Goal: Task Accomplishment & Management: Use online tool/utility

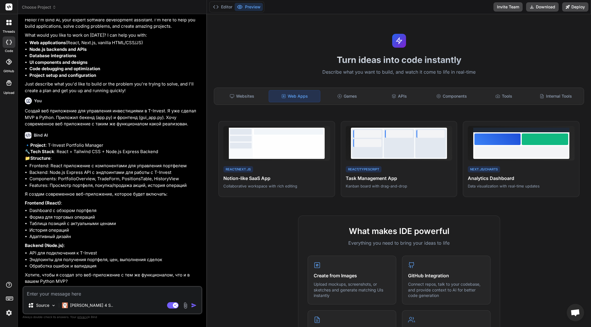
scroll to position [49, 0]
click at [113, 293] on textarea at bounding box center [112, 292] width 178 height 10
type textarea "l"
type textarea "x"
type textarea "lf"
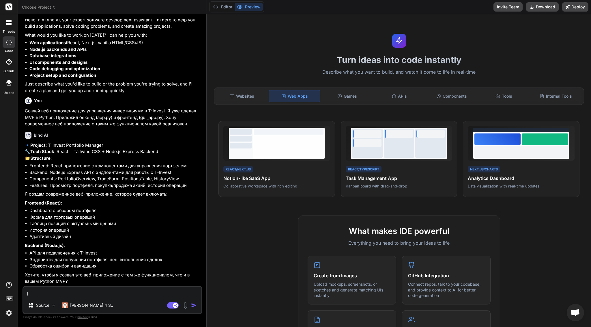
type textarea "x"
type textarea "l"
type textarea "x"
type textarea "д"
type textarea "x"
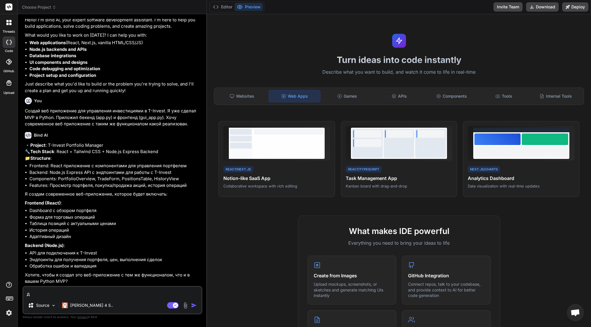
type textarea "да"
type textarea "x"
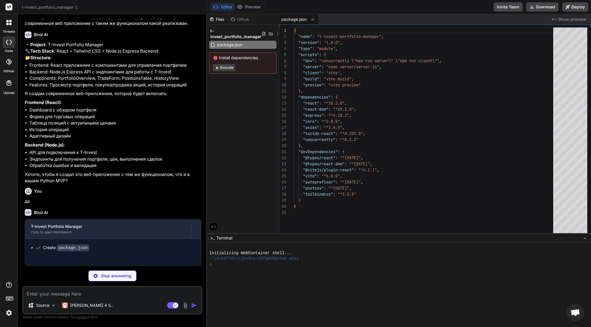
scroll to position [149, 0]
type textarea "x"
type textarea "changeOrigin: true } } } })"
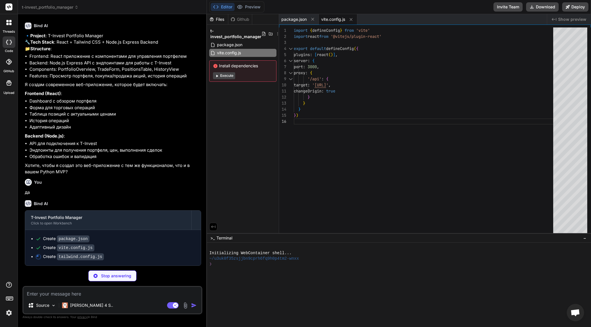
type textarea "x"
type textarea "}"
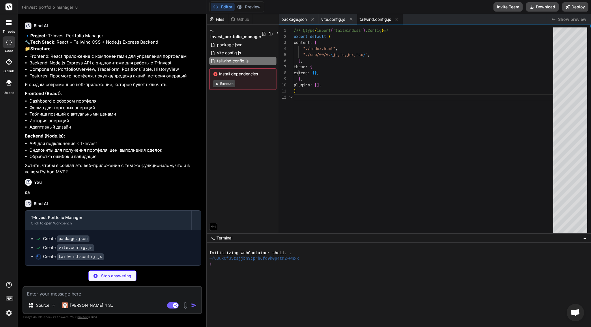
type textarea "x"
type textarea "export default { plugins: { tailwindcss: {}, autoprefixer: {}, }, }"
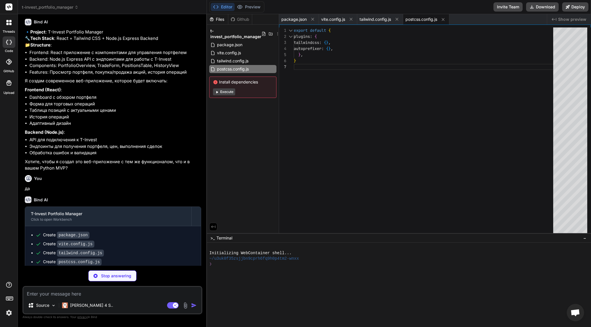
type textarea "x"
type textarea "<script type="module" src="/src/main.jsx"></script> </body> </html>"
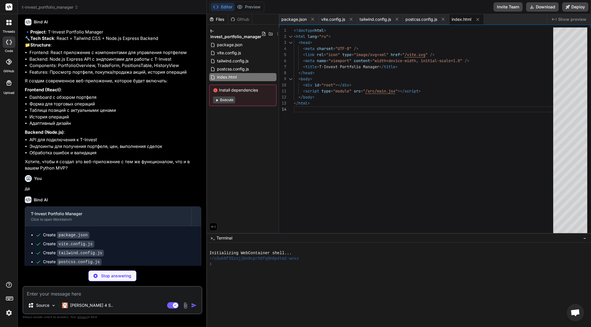
type textarea "x"
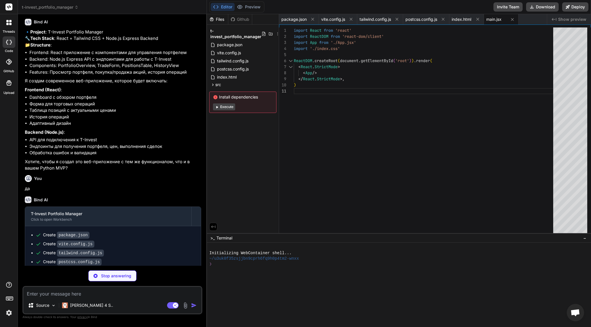
type textarea "x"
type textarea "-moz-osx-font-smoothing: grayscale; }"
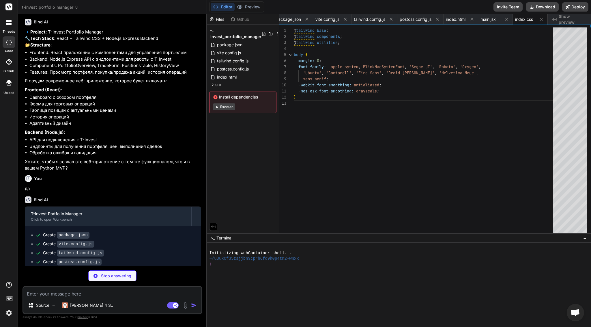
type textarea "x"
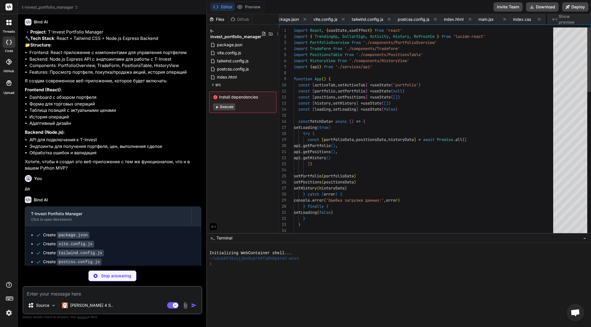
scroll to position [0, 0]
type textarea "x"
type textarea "export const api = new ApiService()"
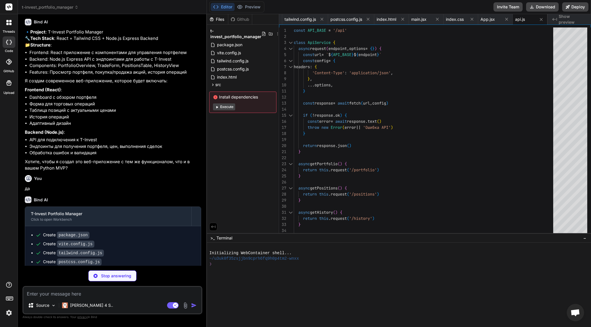
type textarea "x"
type textarea "export default PortfolioOverview"
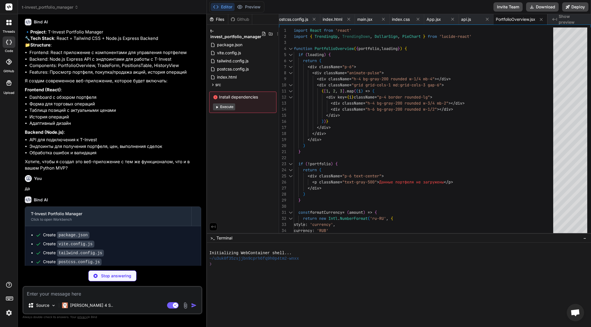
type textarea "x"
type textarea "{loading ? 'Размещение...' : 'Разместить заявку'} </button> </form> </div> </di…"
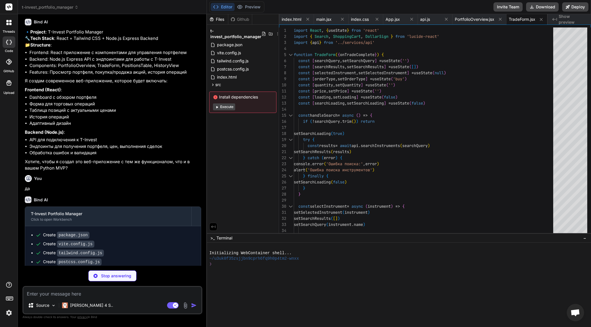
type textarea "x"
type textarea ") } export default PositionsTable"
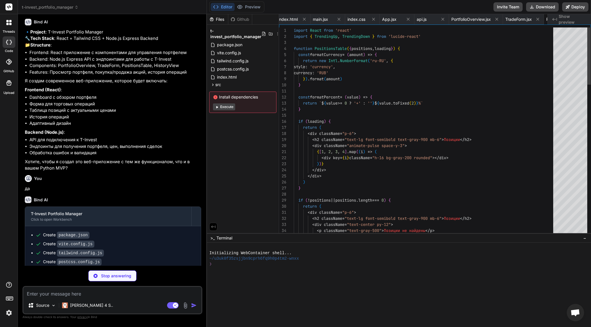
scroll to position [0, 222]
type textarea "x"
type textarea "</div> </div> ) } export default HistoryView"
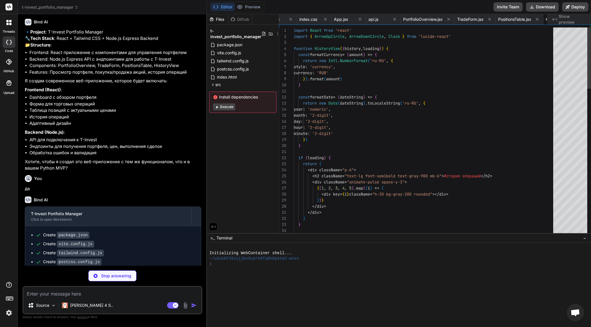
scroll to position [0, 265]
type textarea "x"
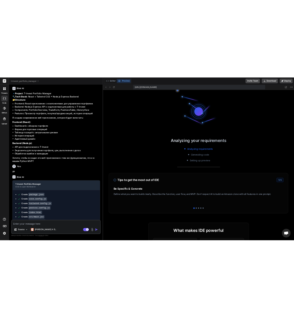
scroll to position [143, 0]
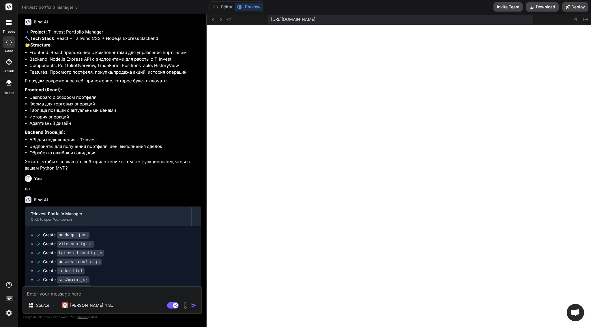
type textarea "x"
type textarea "})"
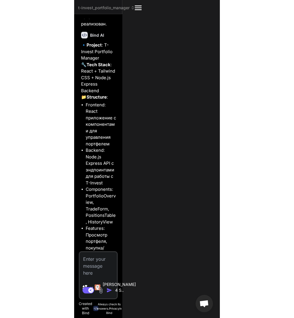
scroll to position [324, 0]
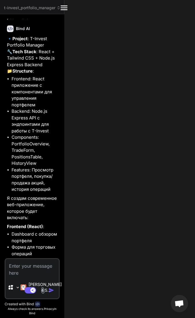
type textarea "x"
type textarea "})"
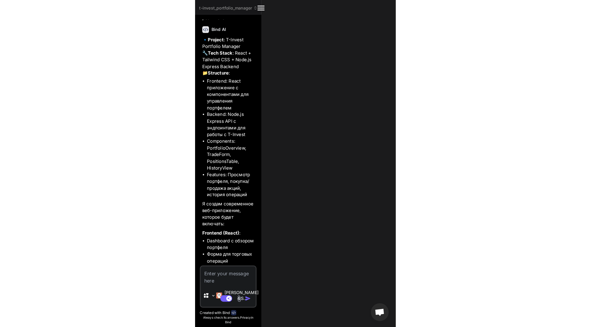
scroll to position [227, 0]
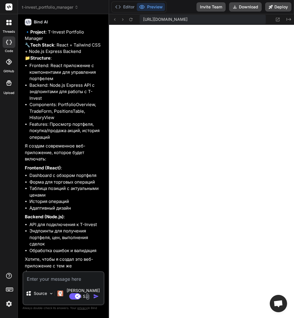
type textarea "x"
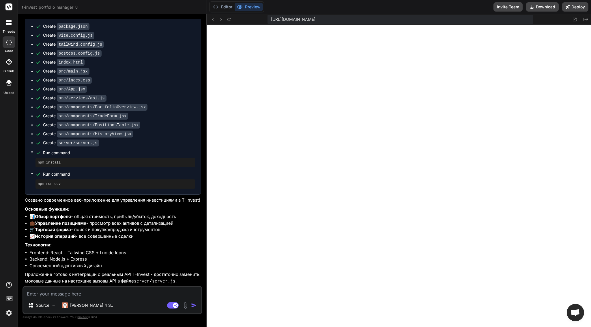
scroll to position [368, 0]
click at [228, 18] on icon at bounding box center [228, 19] width 3 height 3
click at [98, 297] on div "Source Claude 4 S.. Agent Mode. When this toggle is activated, AI automatically…" at bounding box center [113, 300] width 180 height 28
type textarea "Y"
type textarea "x"
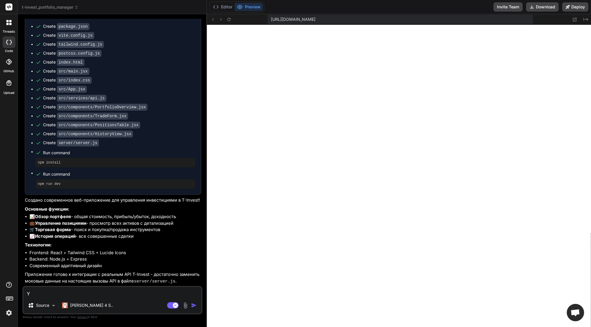
type textarea "Yt"
type textarea "x"
type textarea "Y"
type textarea "x"
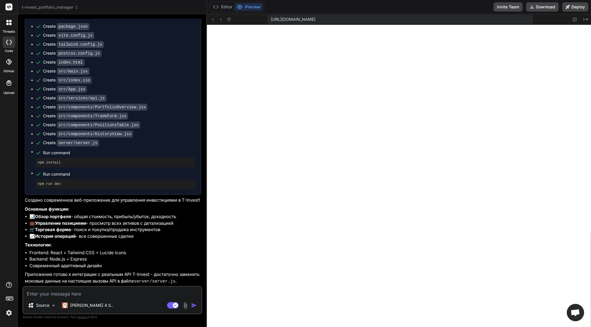
type textarea "Н"
type textarea "x"
type textarea "Нет"
type textarea "x"
type textarea "Нет р"
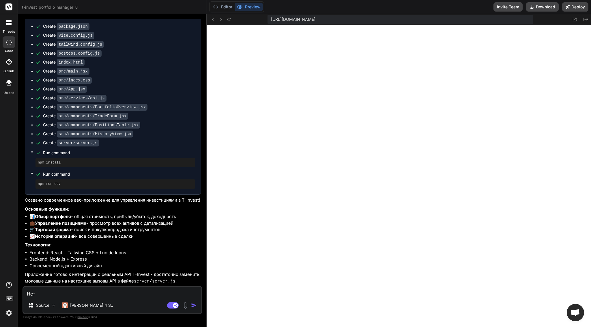
type textarea "x"
type textarea "Нет ра"
type textarea "x"
type textarea "Нет раз"
type textarea "x"
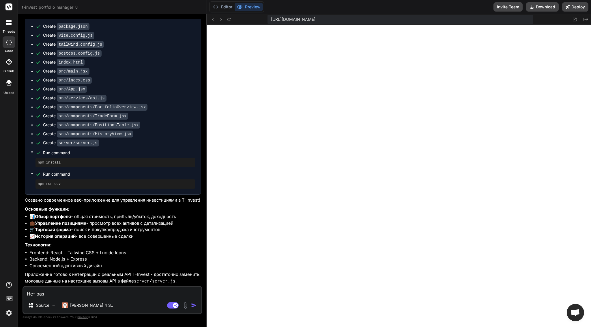
type textarea "Нет разд"
type textarea "x"
type textarea "Нет разде"
type textarea "x"
type textarea "Нет раздел"
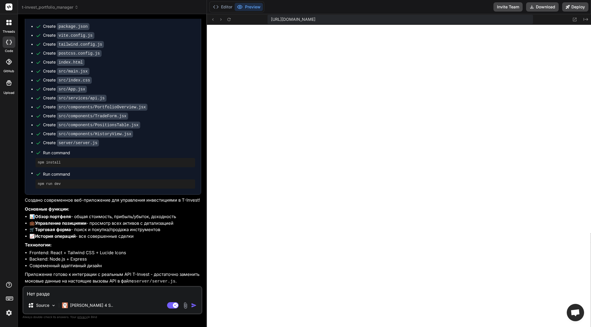
type textarea "x"
type textarea "Нет раздела"
type textarea "x"
type textarea "Нет раздела"
type textarea "x"
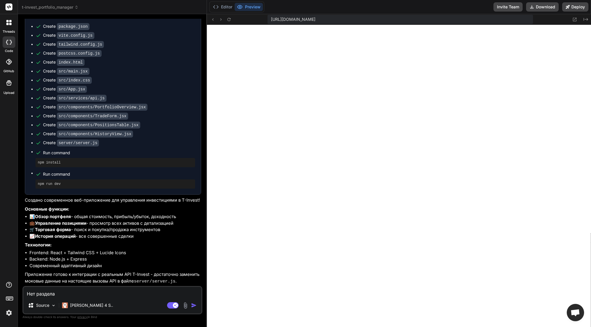
type textarea "Нет раздела ""
type textarea "x"
type textarea "Нет раздела "Г"
type textarea "x"
type textarea "Нет раздела "Гр"
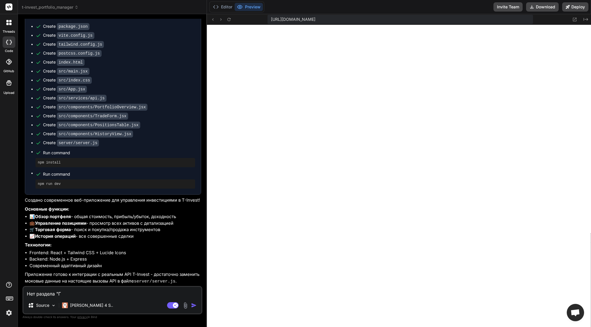
type textarea "x"
type textarea "Нет раздела "Гра"
type textarea "x"
type textarea "Нет раздела "Граф"
type textarea "x"
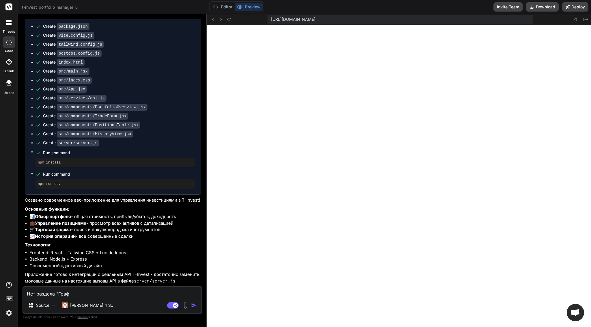
type textarea "Нет раздела "Графи"
type textarea "x"
type textarea "Нет раздела "График"
type textarea "x"
type textarea "Нет раздела "Графики"
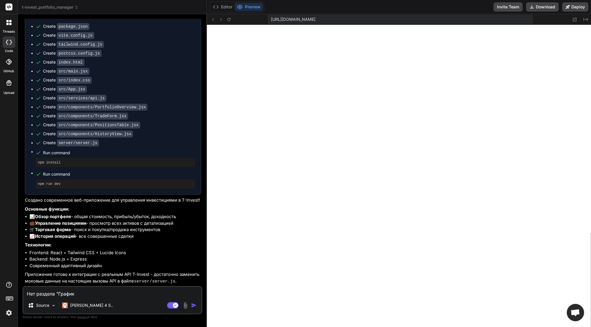
type textarea "x"
type textarea "Нет раздела "Графики""
type textarea "x"
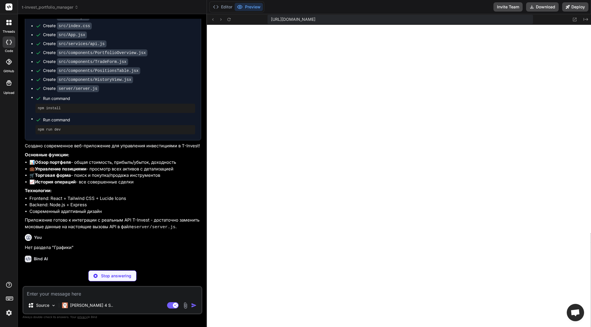
scroll to position [428, 0]
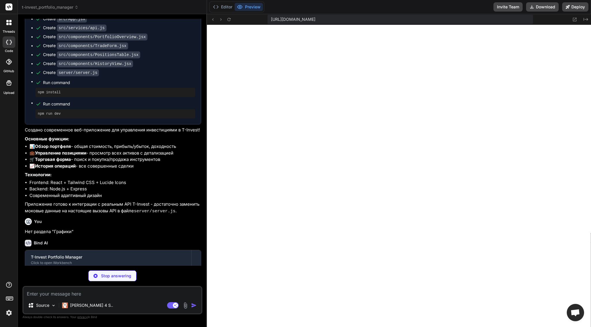
type textarea "x"
type textarea "</div> ) } export default App"
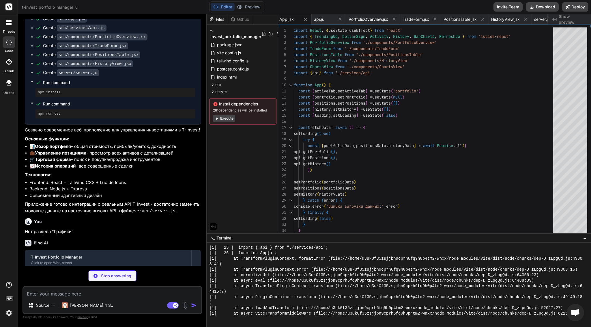
type textarea "x"
type textarea ") } export default ChartsView"
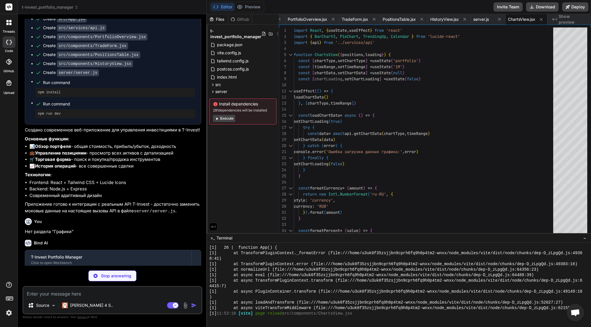
type textarea "x"
type textarea "}) } } export const api = new ApiService()"
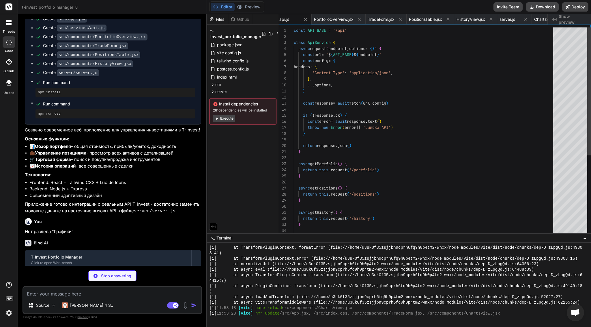
scroll to position [296, 0]
type textarea "x"
type textarea "app.listen(PORT, () => { console.log(`Сервер запущен на порту ${PORT}`) })"
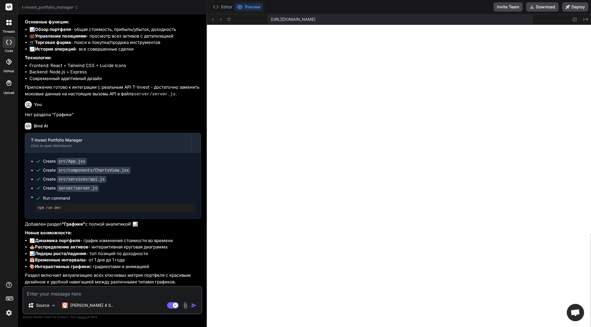
scroll to position [555, 0]
click at [228, 20] on icon at bounding box center [229, 19] width 5 height 5
click at [10, 315] on img at bounding box center [9, 313] width 10 height 10
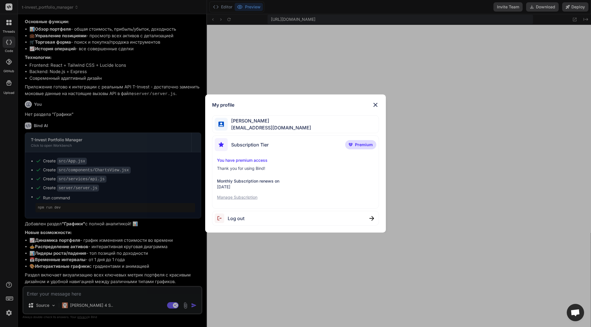
click at [338, 143] on div "Subscription Tier Premium" at bounding box center [296, 145] width 162 height 15
click at [244, 197] on p "Manage Subscription" at bounding box center [295, 197] width 157 height 6
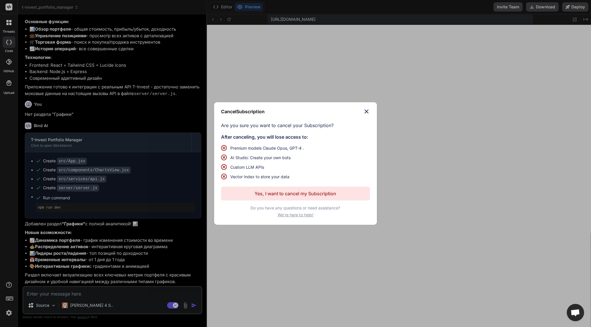
click at [365, 109] on img at bounding box center [366, 111] width 7 height 7
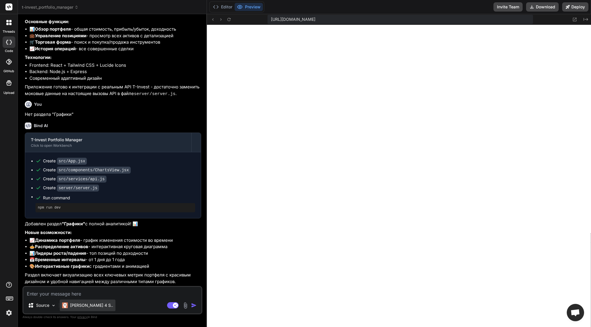
click at [88, 308] on div "Claude 4 S.." at bounding box center [88, 305] width 56 height 12
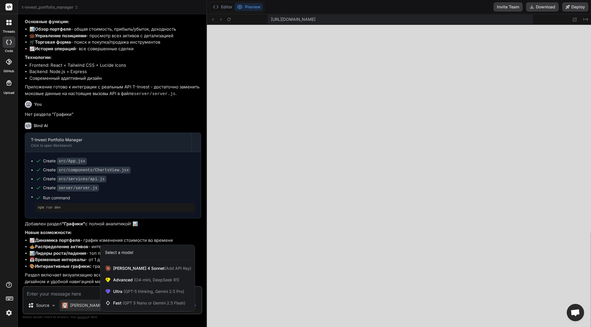
click at [123, 251] on div "Select a model" at bounding box center [119, 252] width 28 height 6
click at [256, 255] on div at bounding box center [295, 163] width 591 height 327
type textarea "x"
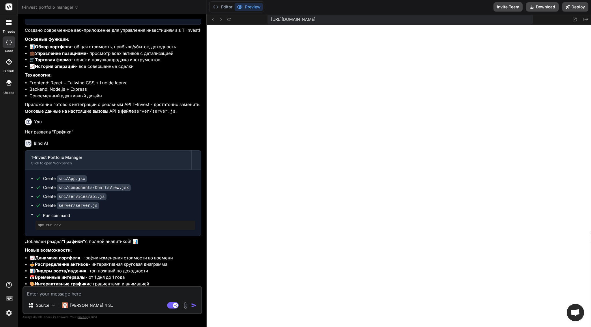
scroll to position [516, 0]
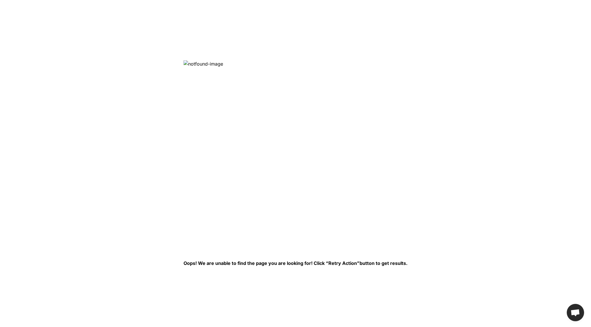
click at [155, 0] on html "Oops! We are unable to find the page you are looking for! Click “Retry Action” …" at bounding box center [295, 0] width 591 height 0
